Goal: Information Seeking & Learning: Compare options

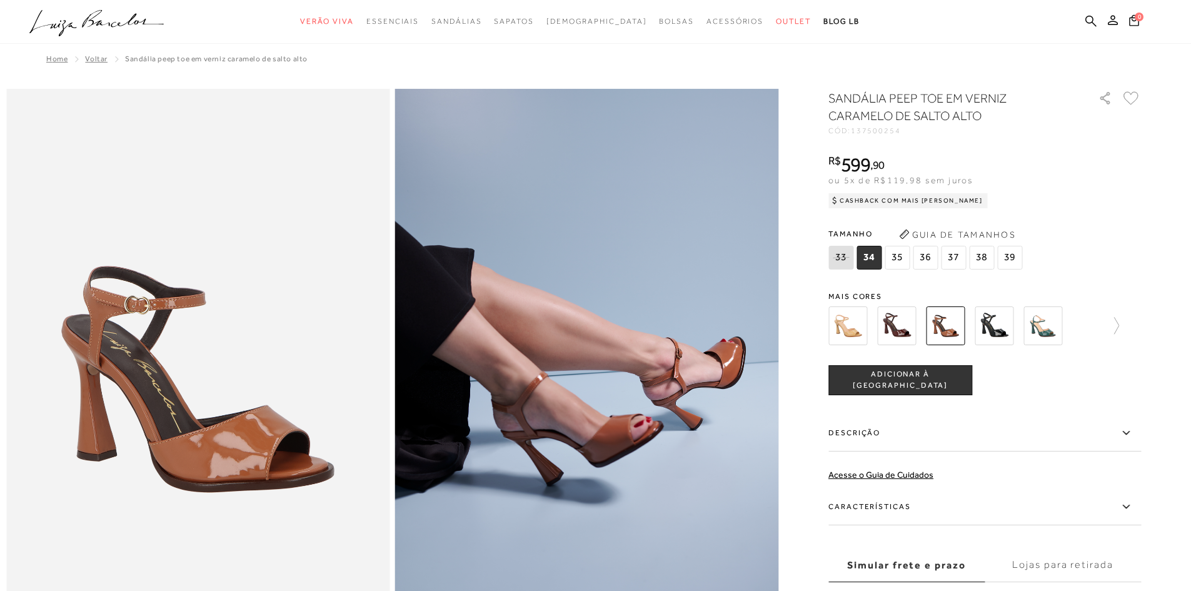
drag, startPoint x: 1054, startPoint y: 331, endPoint x: 1026, endPoint y: 349, distance: 33.5
click at [1054, 331] on img at bounding box center [1043, 325] width 39 height 39
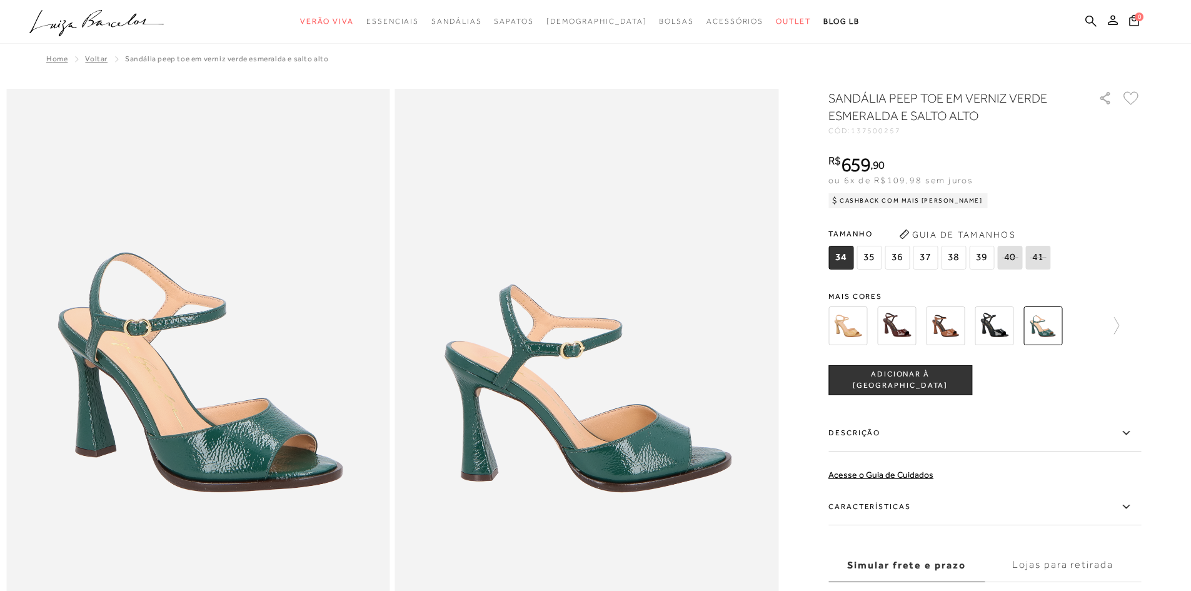
click at [862, 326] on img at bounding box center [848, 325] width 39 height 39
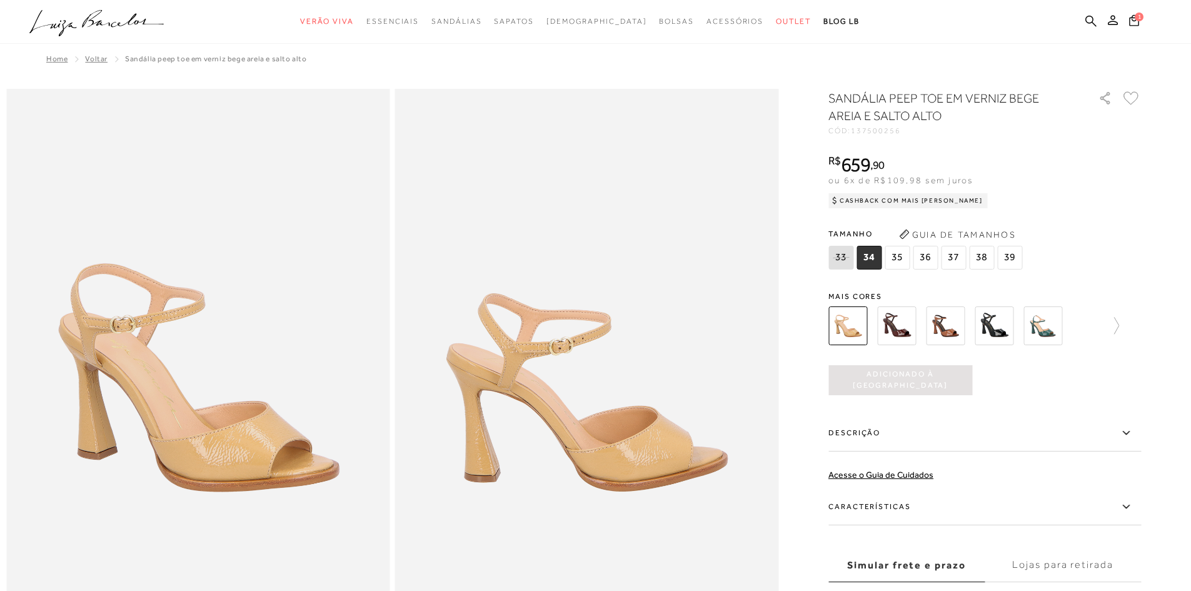
click at [944, 330] on img at bounding box center [945, 325] width 39 height 39
